Goal: Task Accomplishment & Management: Use online tool/utility

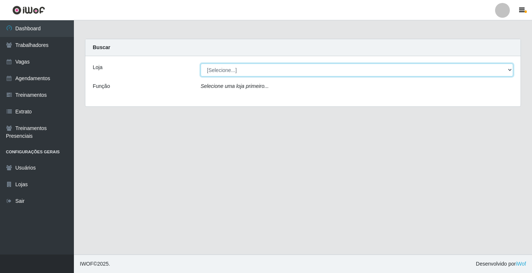
click at [226, 71] on select "[Selecione...] Edilicya Supermercado" at bounding box center [357, 70] width 313 height 13
select select "460"
click at [201, 64] on select "[Selecione...] Edilicya Supermercado" at bounding box center [357, 70] width 313 height 13
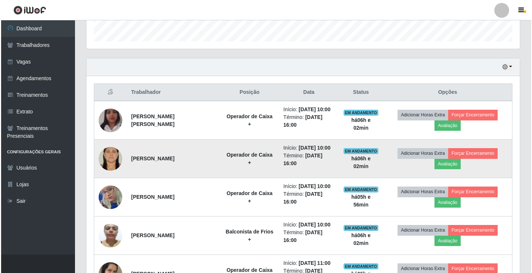
scroll to position [259, 0]
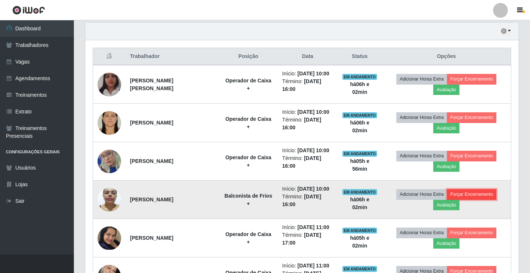
click at [461, 196] on button "Forçar Encerramento" at bounding box center [471, 194] width 49 height 10
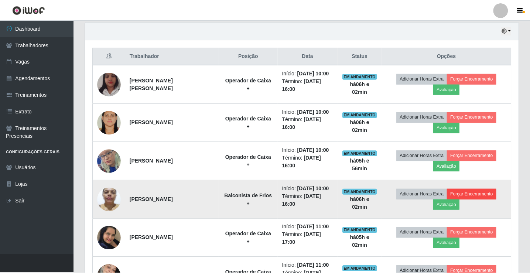
scroll to position [153, 430]
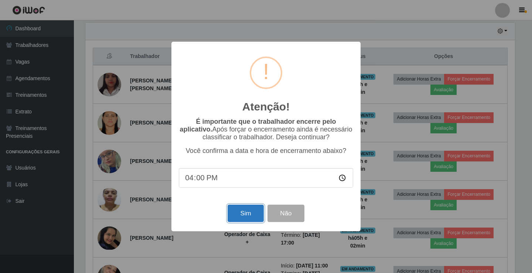
click at [242, 221] on button "Sim" at bounding box center [246, 213] width 36 height 17
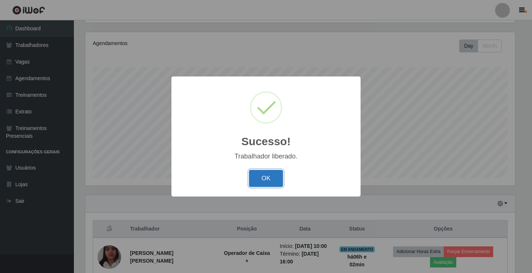
click at [274, 177] on button "OK" at bounding box center [266, 178] width 34 height 17
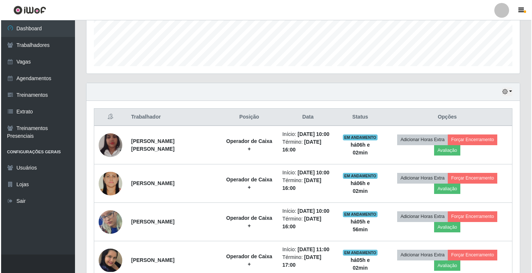
scroll to position [234, 0]
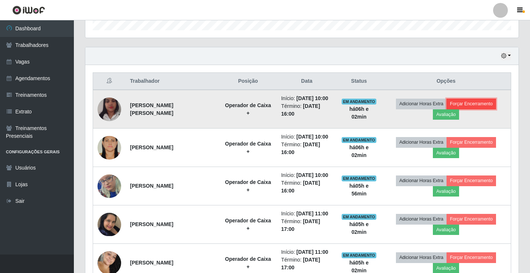
click at [461, 104] on button "Forçar Encerramento" at bounding box center [471, 104] width 49 height 10
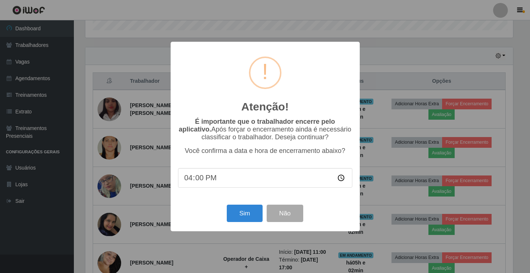
scroll to position [153, 430]
click at [256, 224] on div "Sim Não" at bounding box center [266, 213] width 174 height 21
click at [244, 222] on button "Sim" at bounding box center [246, 213] width 36 height 17
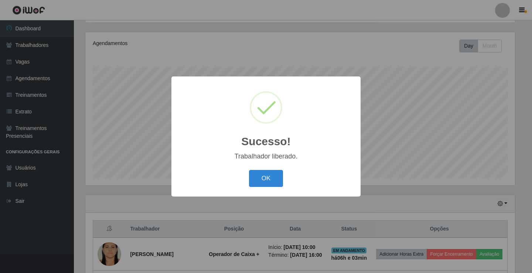
click at [266, 188] on div "OK Cancel" at bounding box center [266, 178] width 174 height 21
click at [266, 186] on button "OK" at bounding box center [266, 178] width 34 height 17
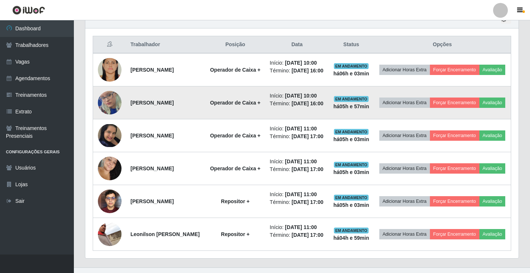
scroll to position [271, 0]
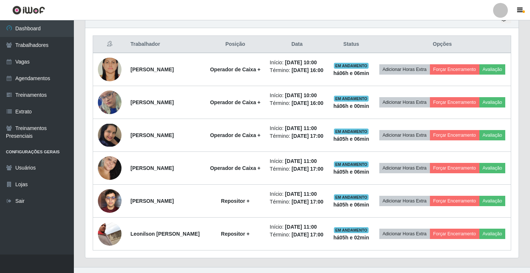
click at [344, 17] on header "Perfil Alterar Senha Sair" at bounding box center [265, 10] width 530 height 20
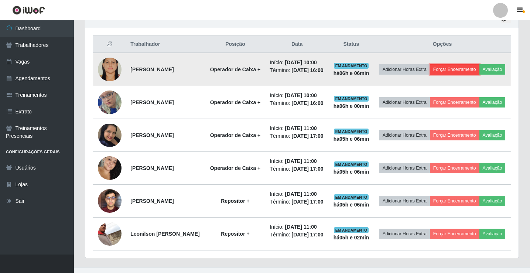
click at [464, 67] on button "Forçar Encerramento" at bounding box center [454, 69] width 49 height 10
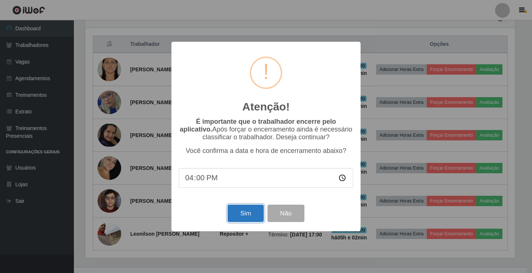
click at [256, 215] on button "Sim" at bounding box center [246, 213] width 36 height 17
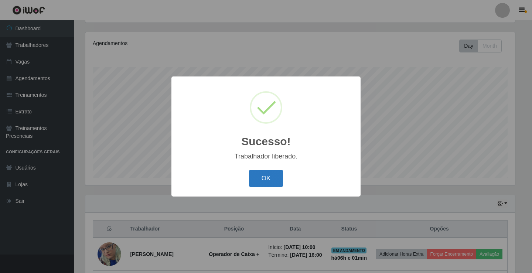
click at [262, 181] on button "OK" at bounding box center [266, 178] width 34 height 17
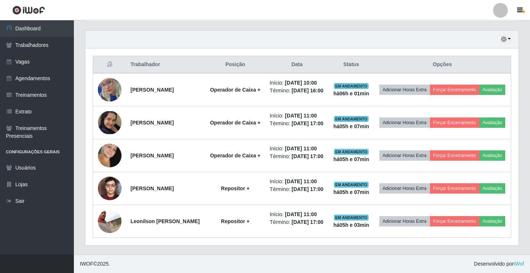
scroll to position [278, 0]
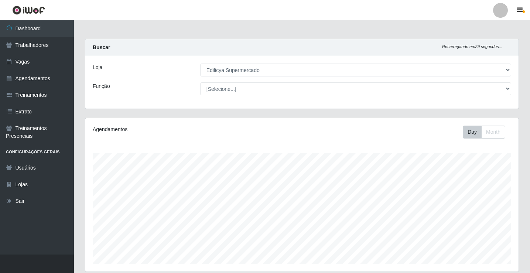
select select "460"
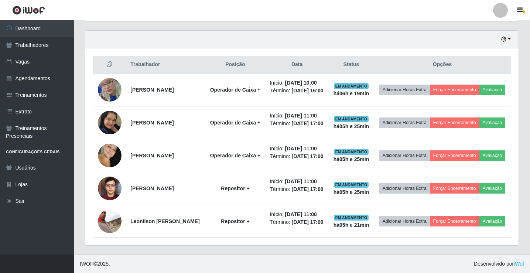
scroll to position [153, 433]
